Goal: Task Accomplishment & Management: Manage account settings

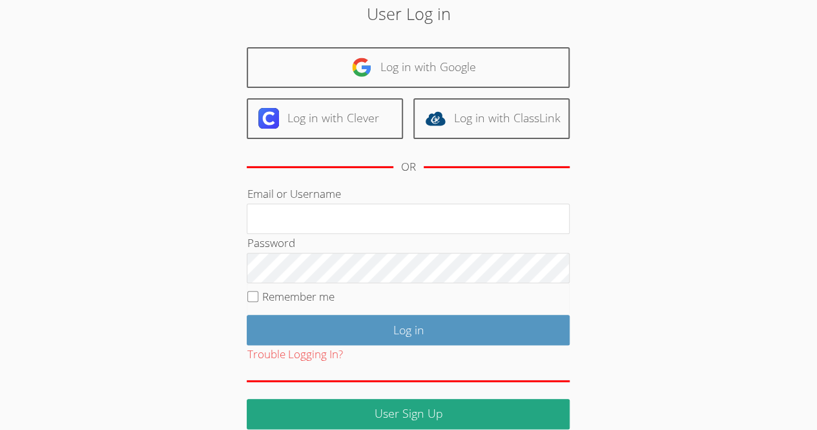
scroll to position [71, 0]
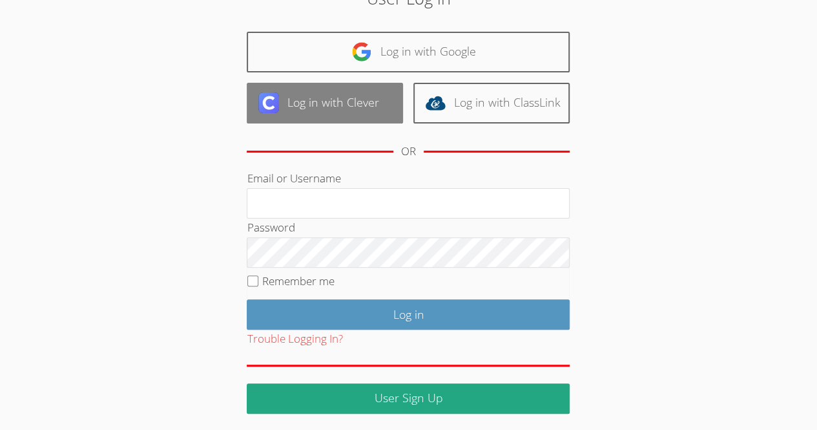
click at [324, 117] on link "Log in with Clever" at bounding box center [325, 103] width 156 height 41
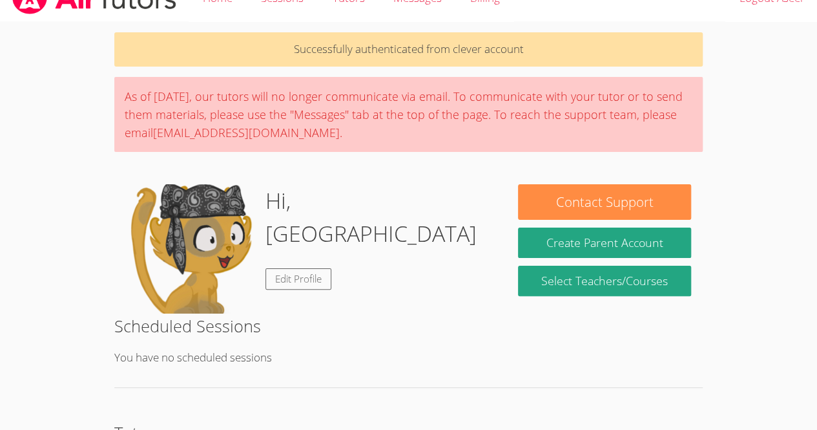
scroll to position [28, 0]
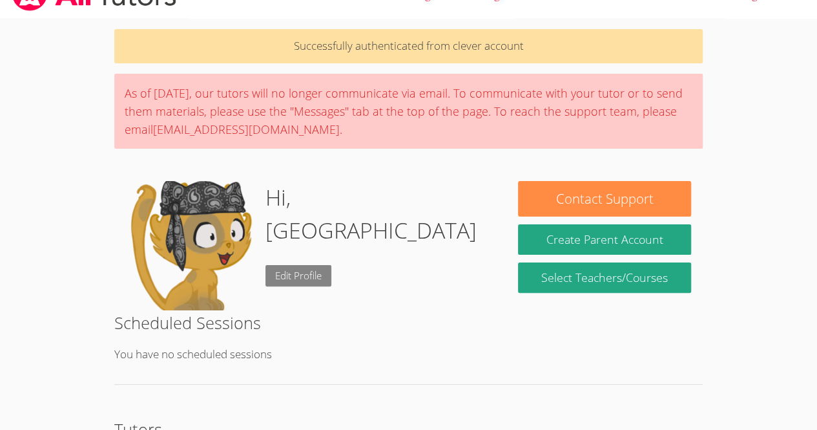
click at [266, 265] on link "Edit Profile" at bounding box center [299, 275] width 66 height 21
